Goal: Task Accomplishment & Management: Manage account settings

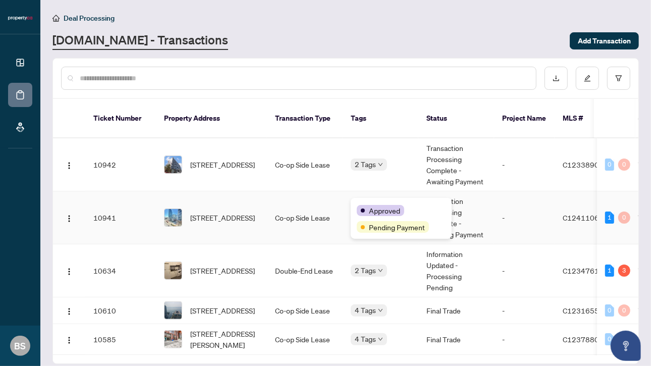
click at [373, 207] on body "Dashboard Deal Processing Mortgage Referrals BS [PERSON_NAME] [PERSON_NAME][EMA…" at bounding box center [325, 183] width 651 height 366
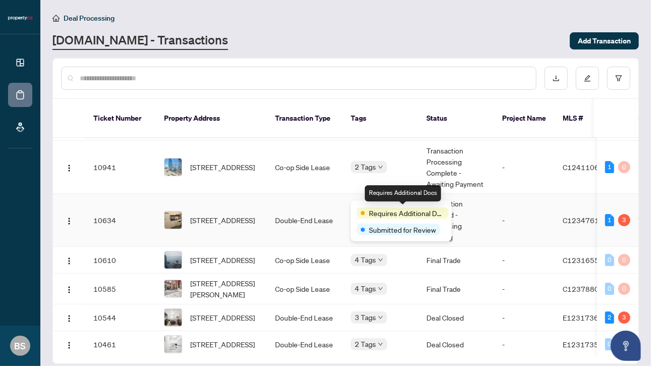
click at [384, 209] on span "Requires Additional Docs" at bounding box center [407, 212] width 76 height 11
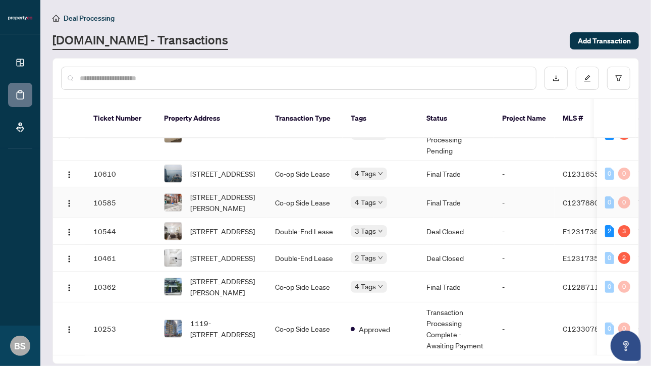
scroll to position [150, 0]
click at [448, 309] on td "Transaction Processing Complete - Awaiting Payment" at bounding box center [456, 328] width 76 height 53
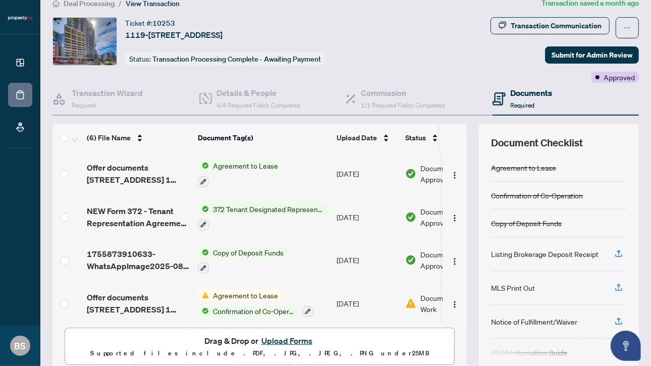
scroll to position [5, 0]
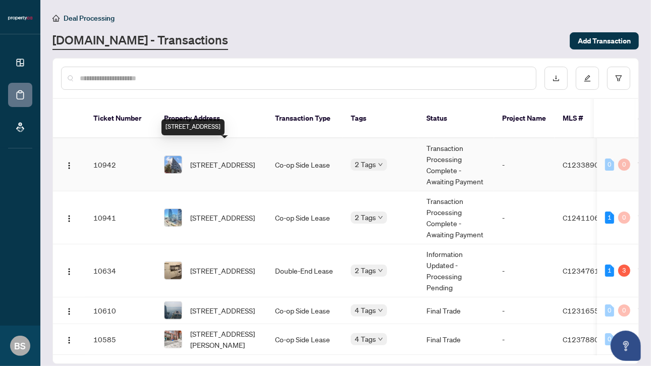
click at [209, 159] on span "[STREET_ADDRESS]" at bounding box center [222, 164] width 65 height 11
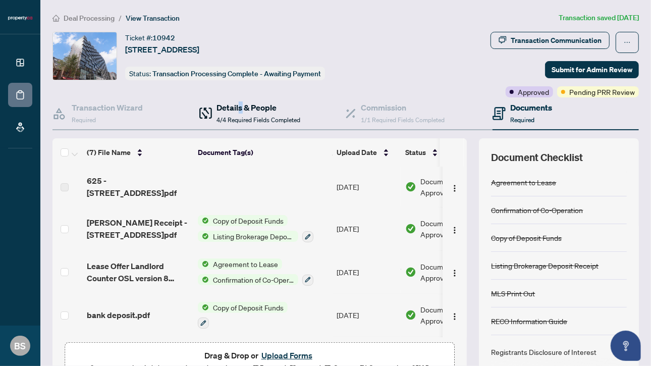
click at [239, 108] on h4 "Details & People" at bounding box center [259, 107] width 84 height 12
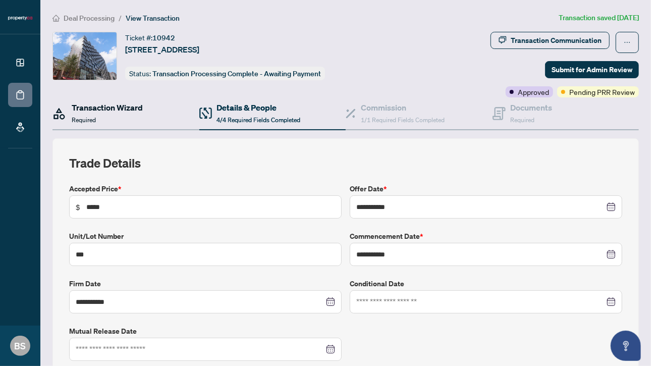
click at [114, 112] on div "Transaction Wizard Required" at bounding box center [107, 113] width 71 height 24
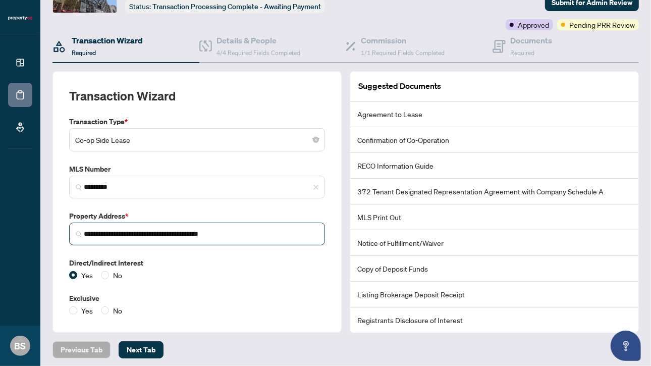
scroll to position [68, 0]
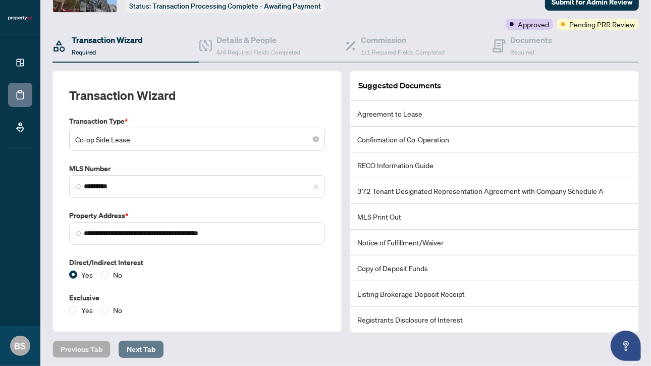
click at [145, 344] on span "Next Tab" at bounding box center [141, 349] width 29 height 16
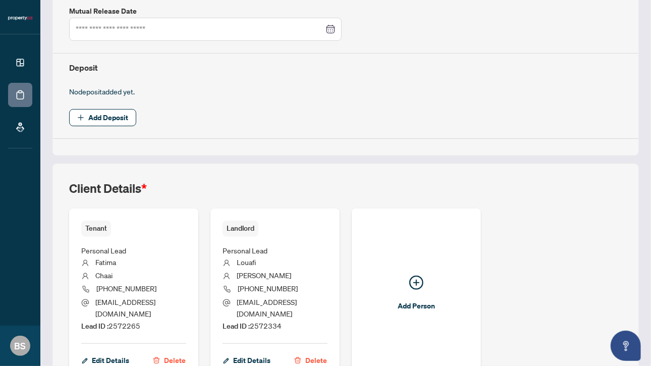
scroll to position [372, 0]
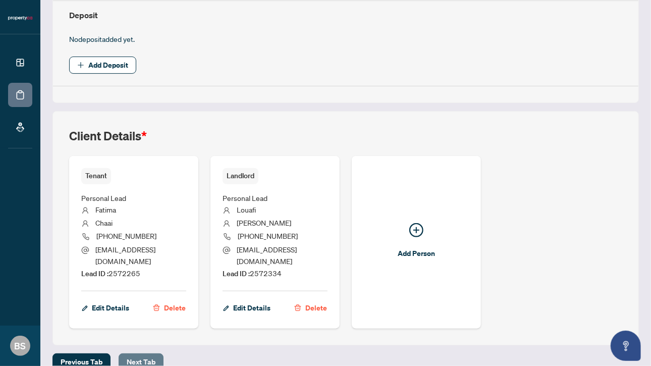
click at [138, 354] on span "Next Tab" at bounding box center [141, 362] width 29 height 16
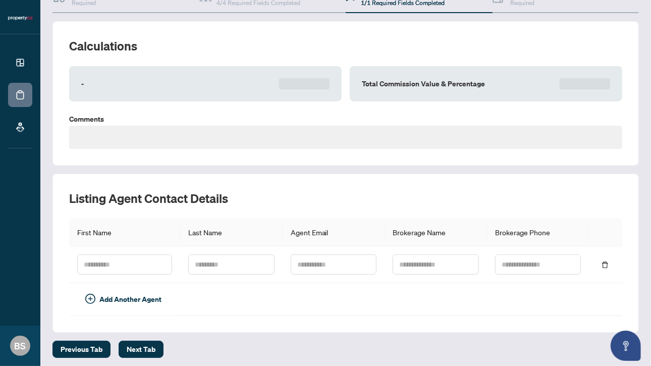
type textarea "**********"
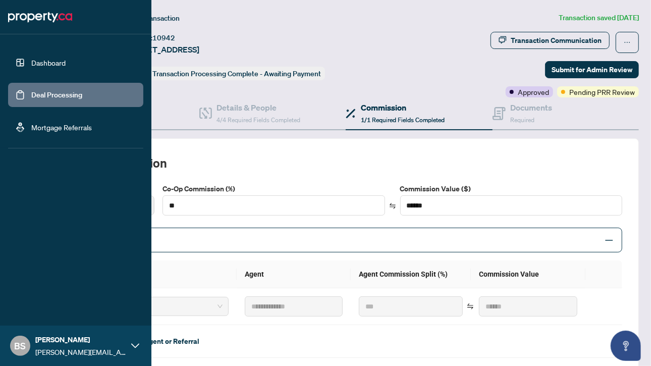
click at [47, 64] on link "Dashboard" at bounding box center [48, 62] width 34 height 9
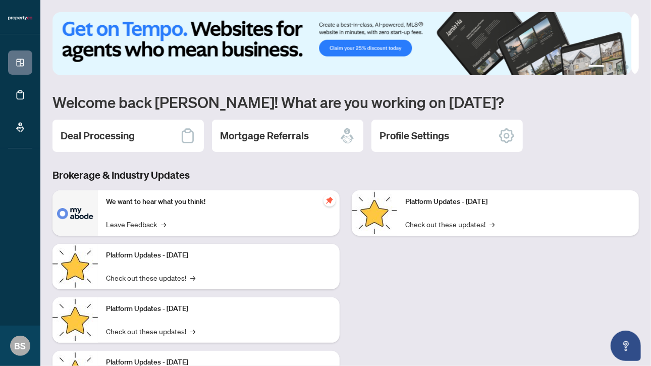
click at [137, 130] on div "Deal Processing" at bounding box center [127, 136] width 151 height 32
